Goal: Information Seeking & Learning: Understand process/instructions

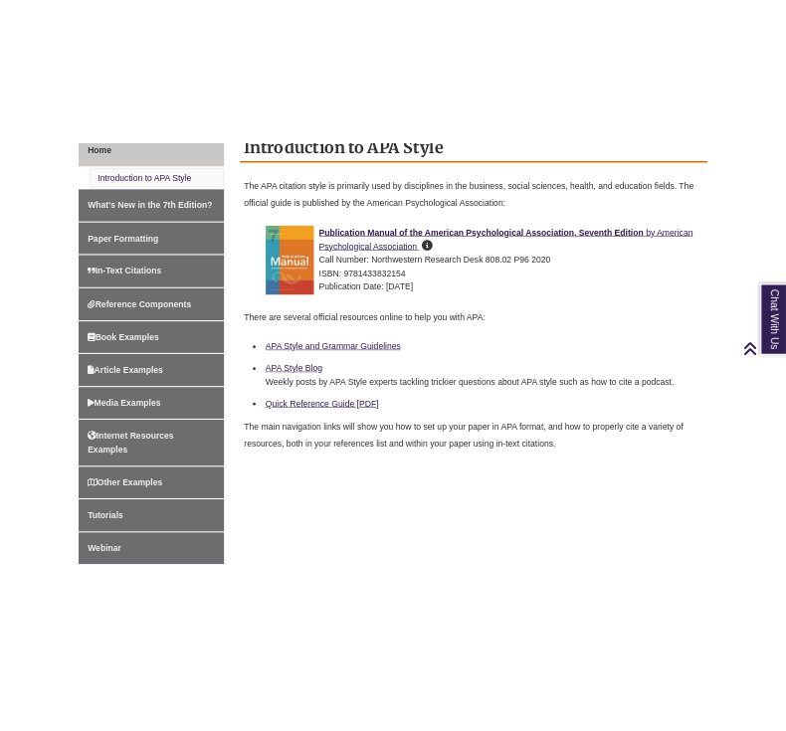
scroll to position [575, 0]
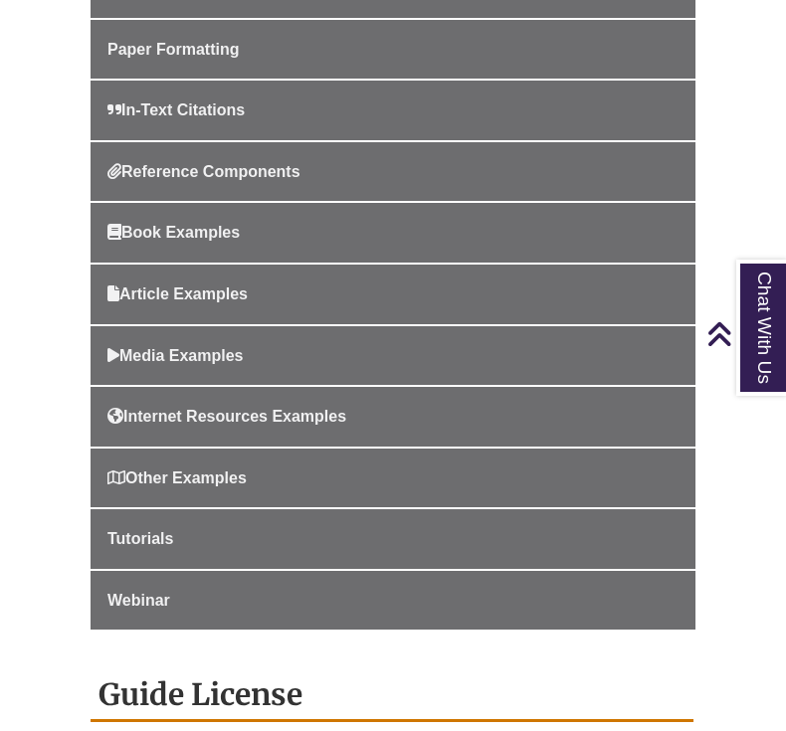
scroll to position [674, 0]
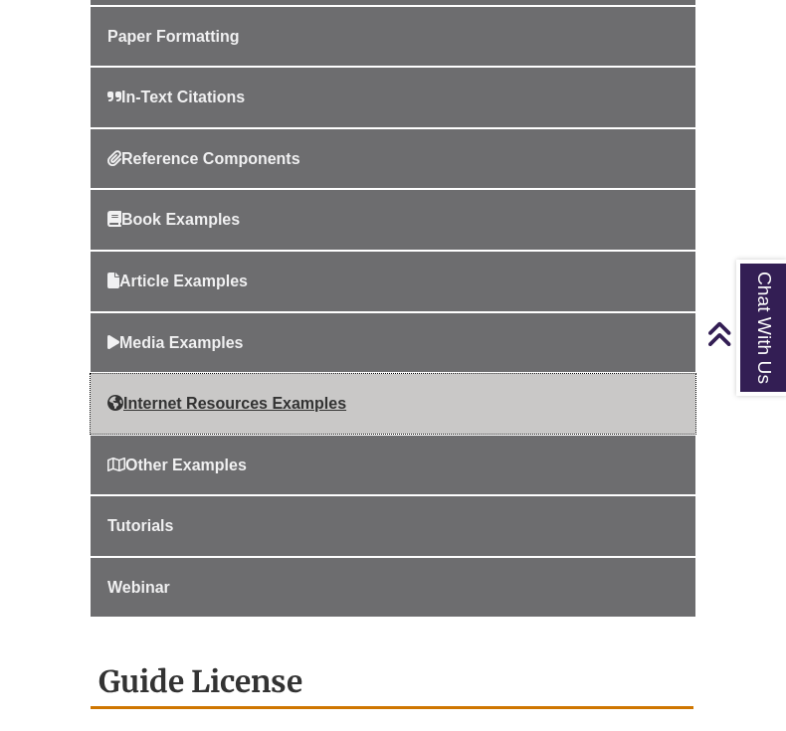
click at [344, 401] on span "Internet Resources Examples" at bounding box center [226, 403] width 239 height 17
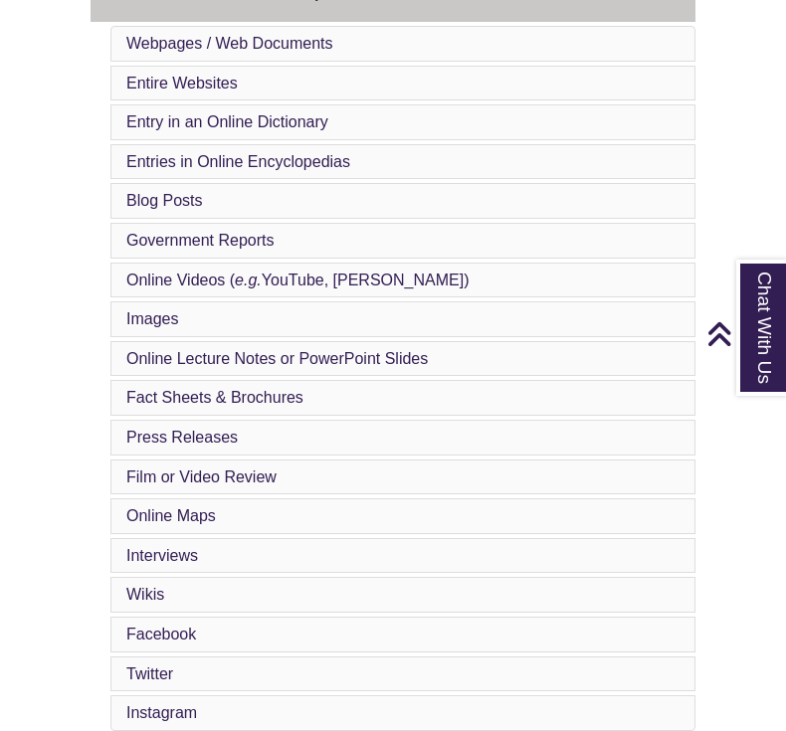
scroll to position [1042, 0]
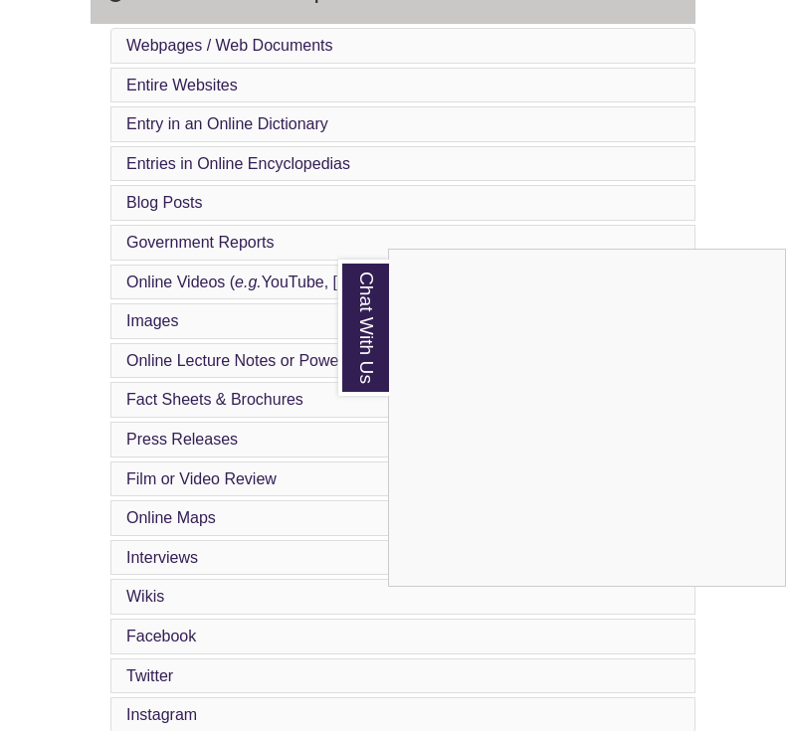
click at [45, 236] on div "Chat With Us" at bounding box center [393, 365] width 786 height 731
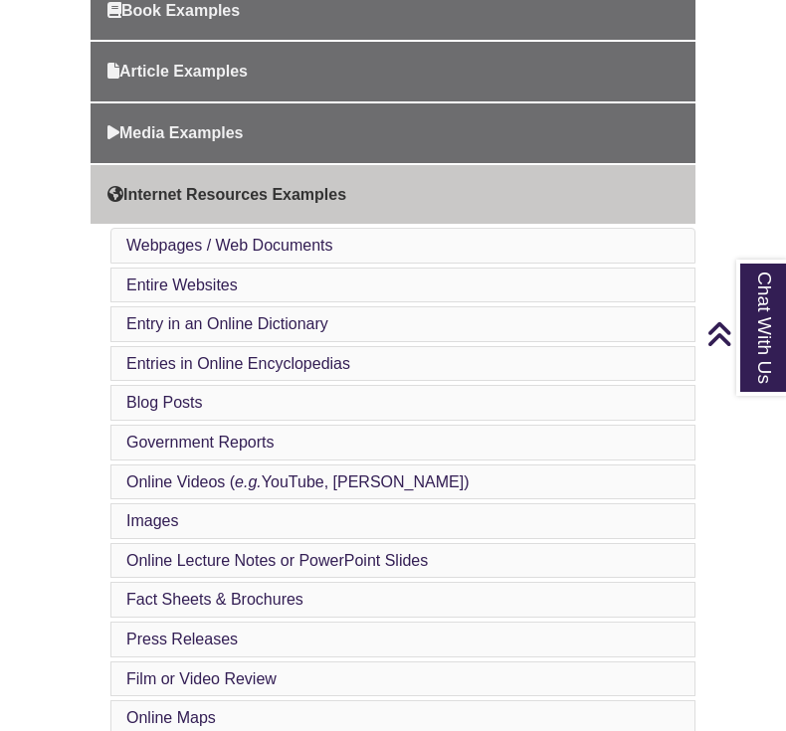
scroll to position [826, 0]
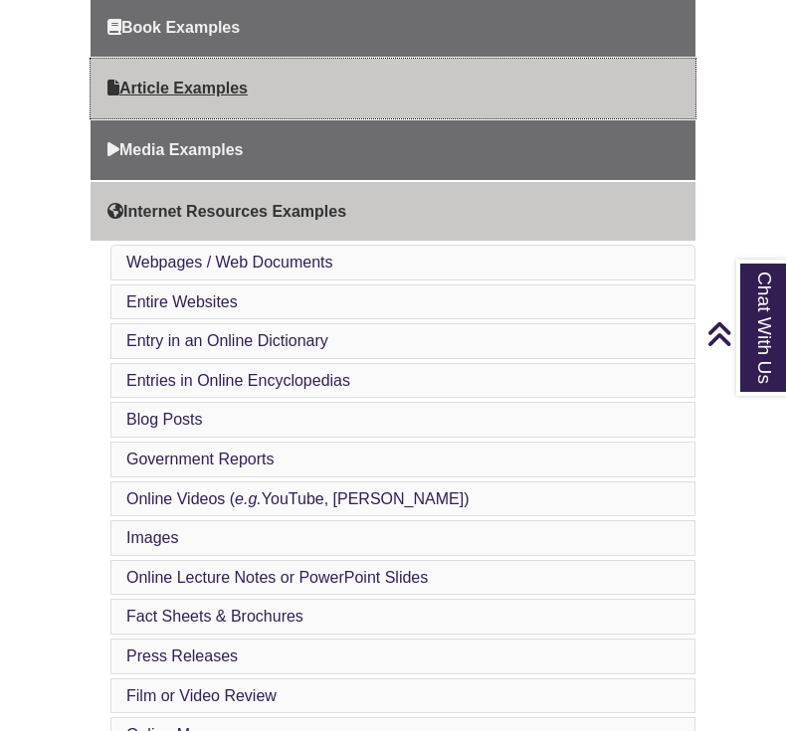
click at [201, 102] on link "Article Examples" at bounding box center [393, 89] width 605 height 60
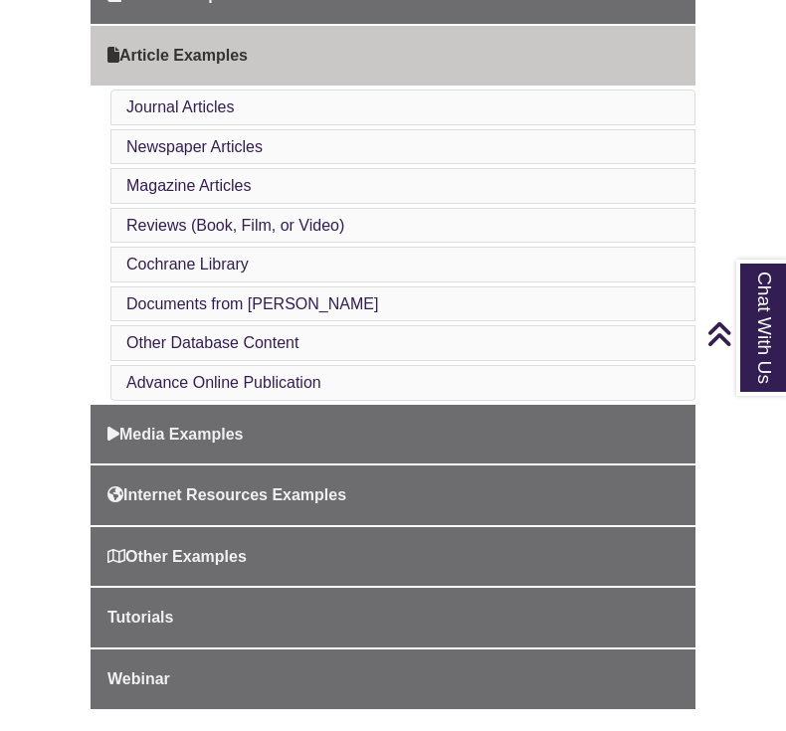
scroll to position [838, 0]
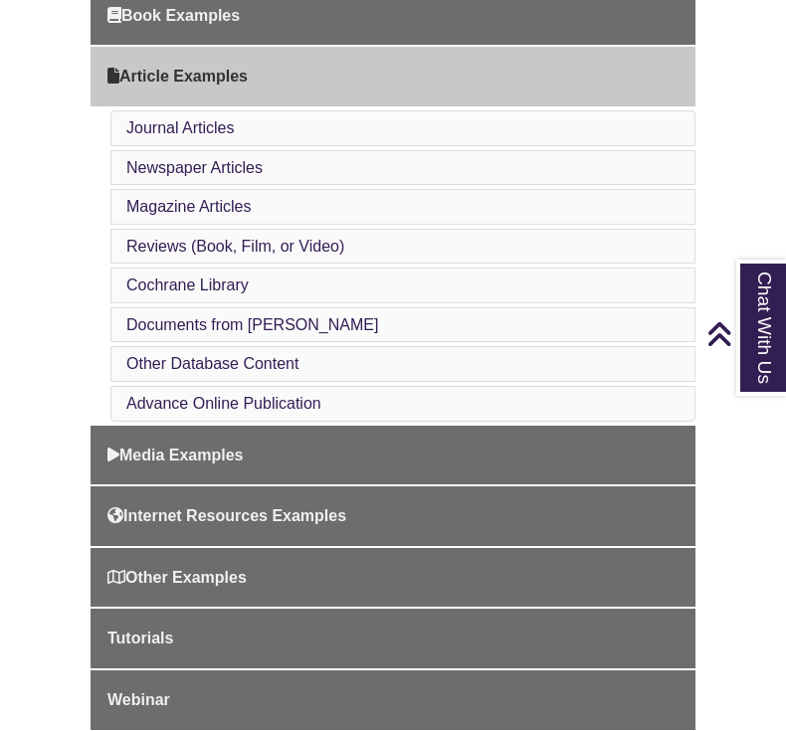
click at [478, 400] on li "Advance Online Publication" at bounding box center [402, 404] width 585 height 36
click at [292, 405] on link "Advance Online Publication" at bounding box center [223, 403] width 195 height 17
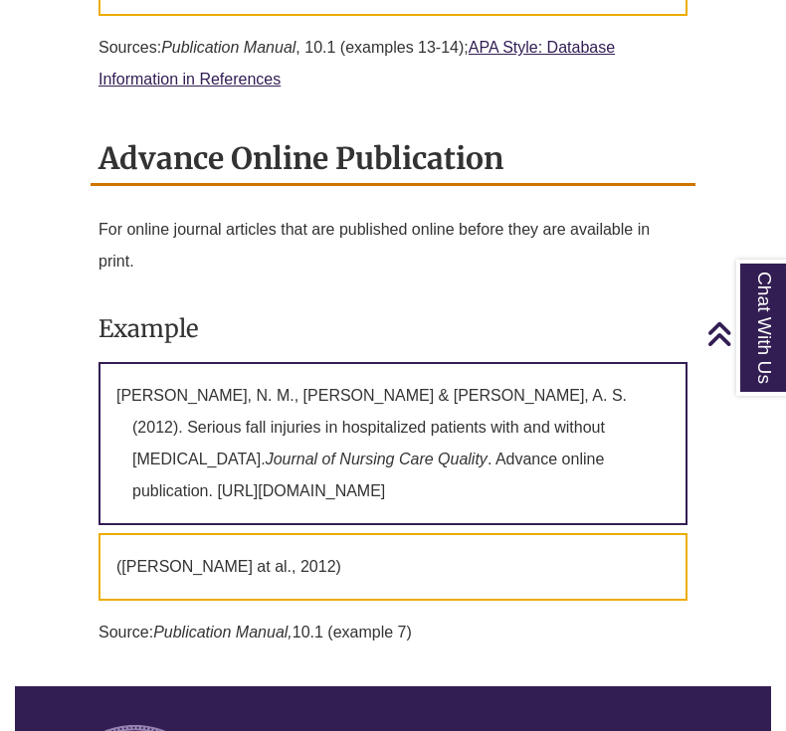
scroll to position [9116, 0]
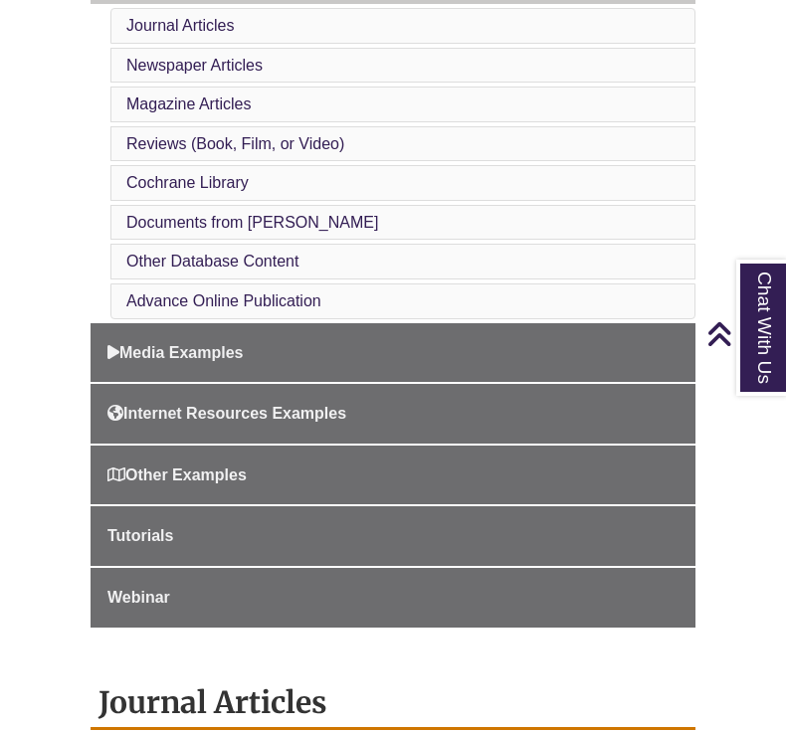
scroll to position [950, 0]
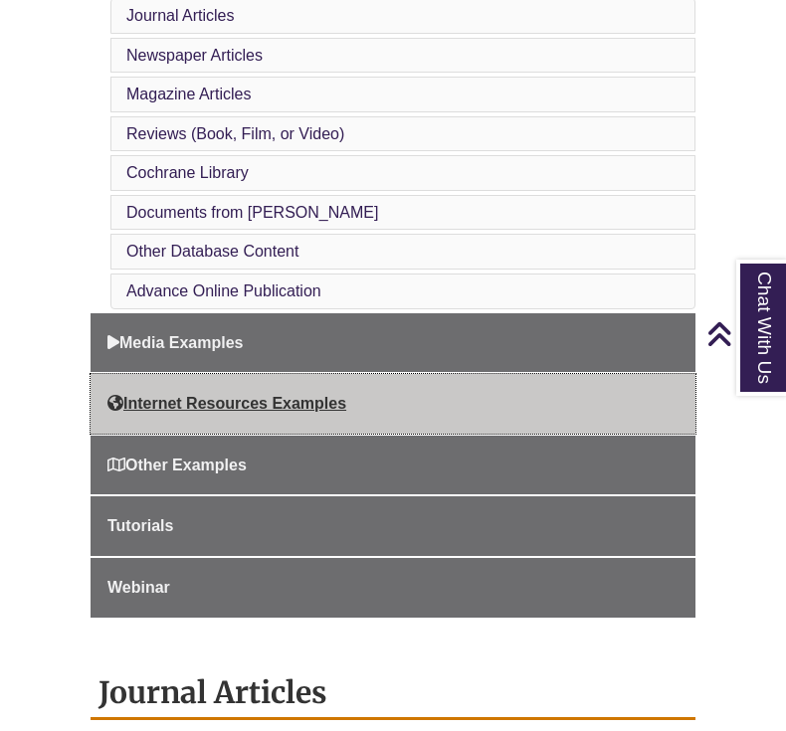
click at [313, 399] on span "Internet Resources Examples" at bounding box center [226, 403] width 239 height 17
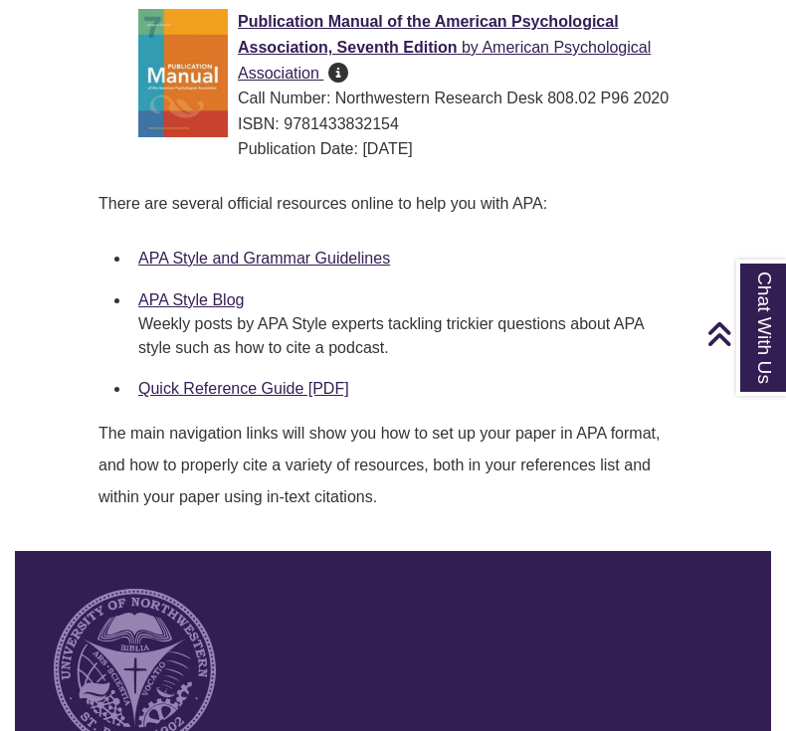
scroll to position [1818, 0]
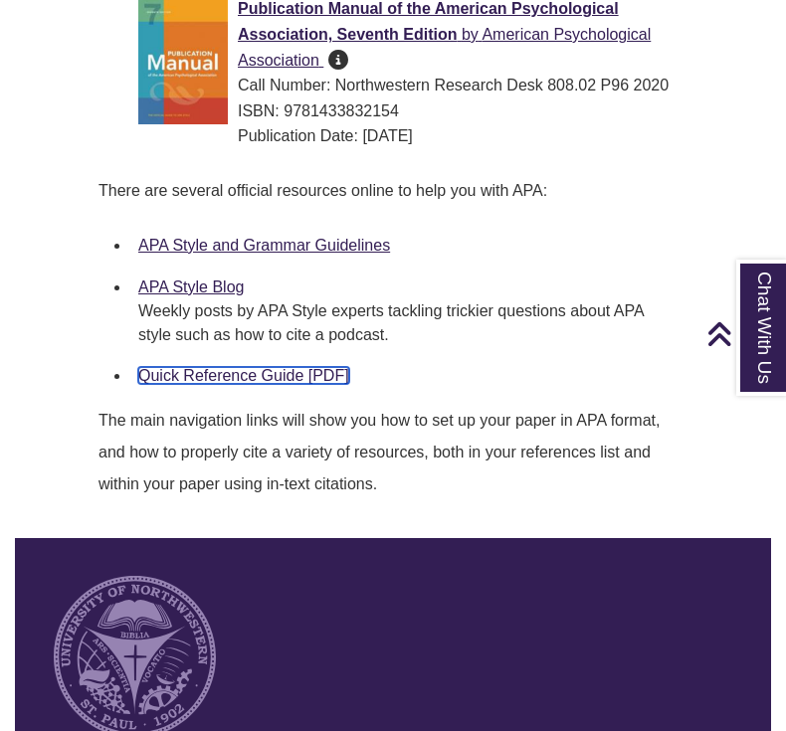
click at [252, 379] on link "Quick Reference Guide [PDF]" at bounding box center [243, 375] width 211 height 17
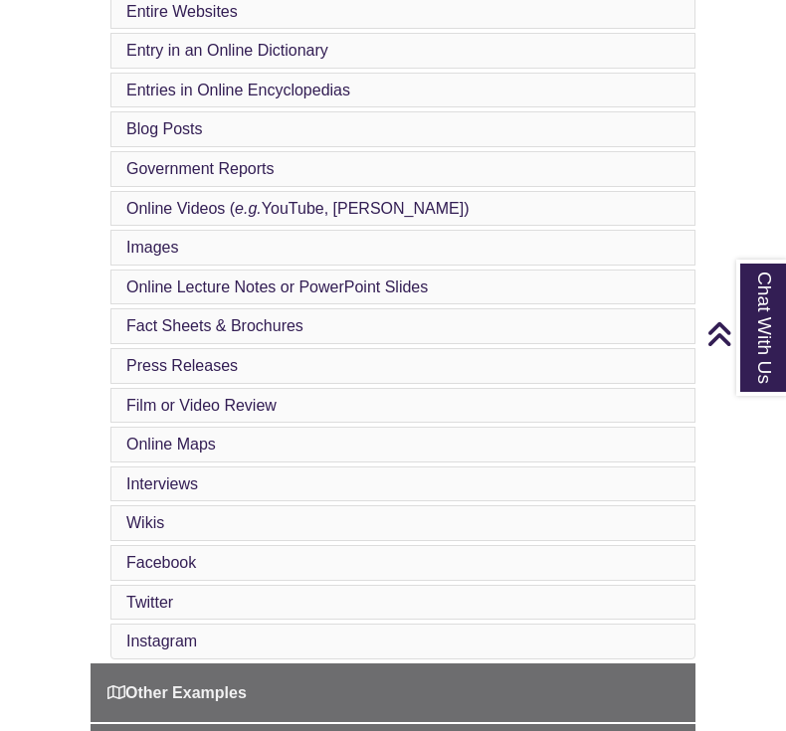
scroll to position [1114, 0]
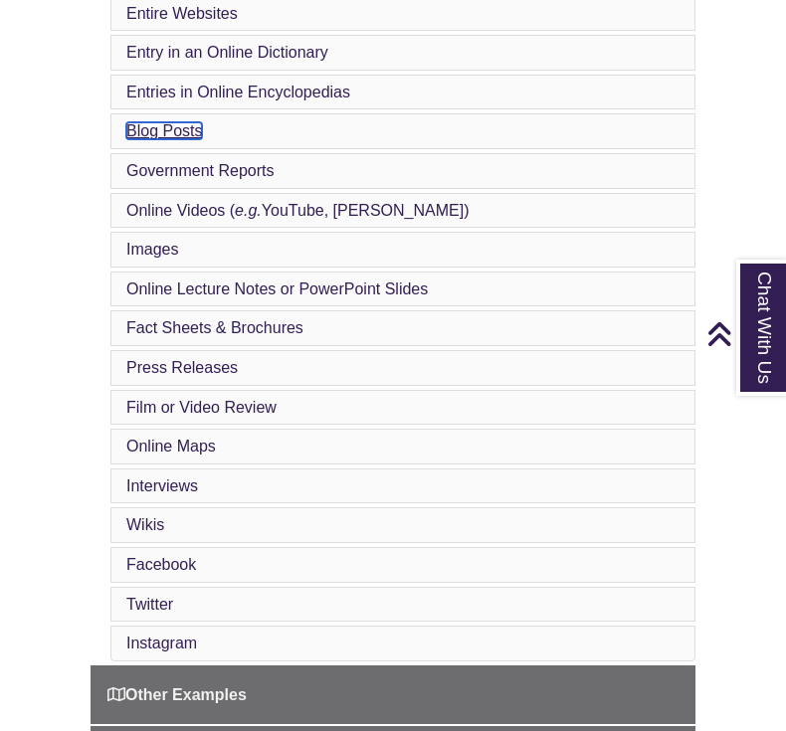
click at [190, 126] on link "Blog Posts" at bounding box center [164, 130] width 76 height 17
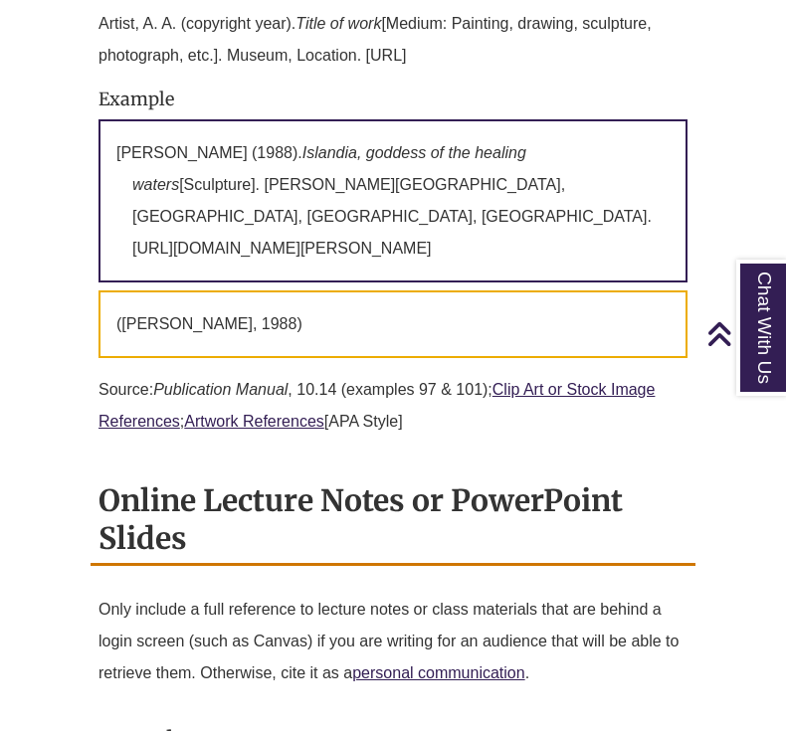
scroll to position [11157, 0]
